Goal: Task Accomplishment & Management: Manage account settings

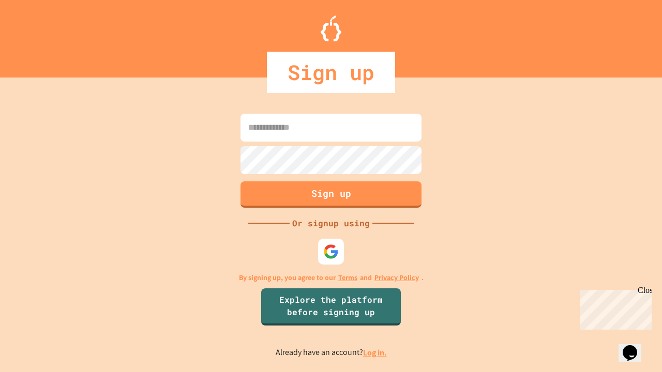
click at [375, 353] on link "Log in." at bounding box center [375, 352] width 24 height 11
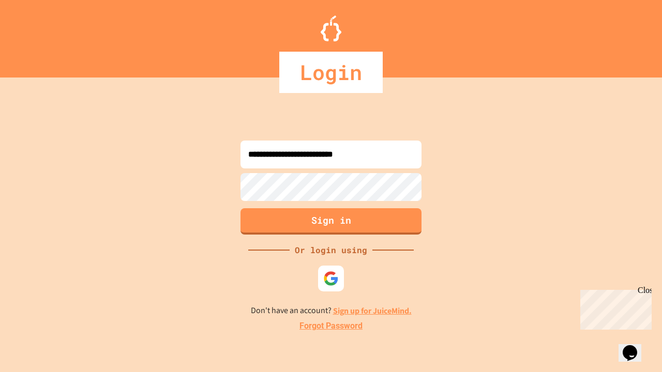
type input "**********"
